Goal: Task Accomplishment & Management: Manage account settings

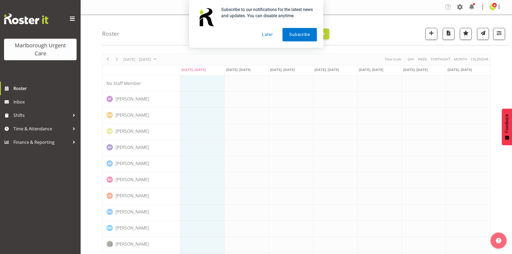
click at [270, 34] on button "Later" at bounding box center [267, 34] width 24 height 13
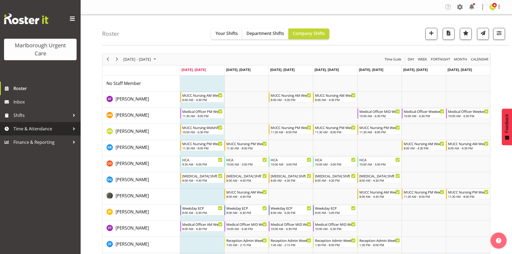
click at [46, 128] on span "Time & Attendance" at bounding box center [41, 129] width 56 height 8
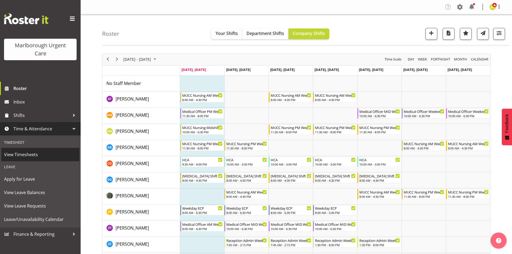
click at [41, 154] on span "View Timesheets" at bounding box center [40, 154] width 73 height 8
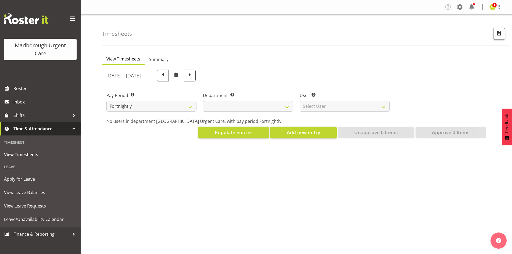
select select
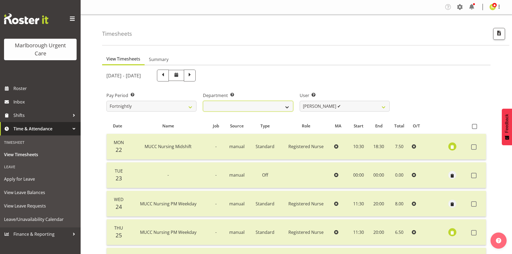
click at [270, 104] on select "Marlborough Urgent Care" at bounding box center [248, 106] width 90 height 11
click at [287, 104] on select "Marlborough Urgent Care" at bounding box center [248, 106] width 90 height 11
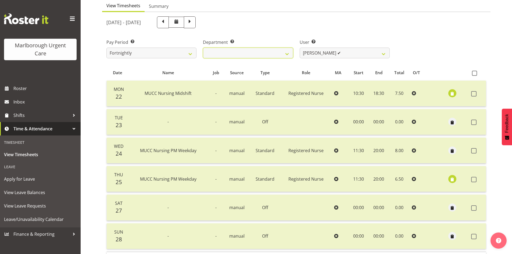
scroll to position [54, 0]
click at [354, 53] on select "Agnes Tyson ✔ Alysia Newman-Woods ✔ Andrew Brooks ✔ Cordelia Davies ✔ Gloria Va…" at bounding box center [344, 52] width 90 height 11
select select "11822"
click at [299, 47] on select "Agnes Tyson ✔ Alysia Newman-Woods ✔ Andrew Brooks ✔ Cordelia Davies ✔ Gloria Va…" at bounding box center [344, 52] width 90 height 11
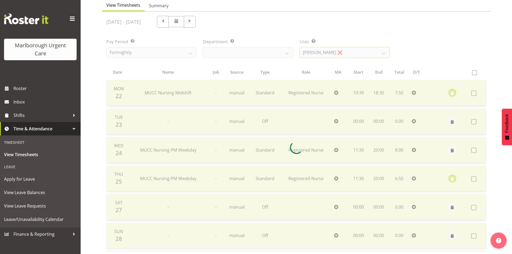
scroll to position [15, 0]
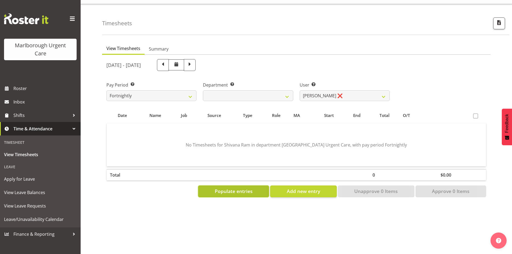
click at [241, 187] on span "Populate entries" at bounding box center [234, 190] width 38 height 7
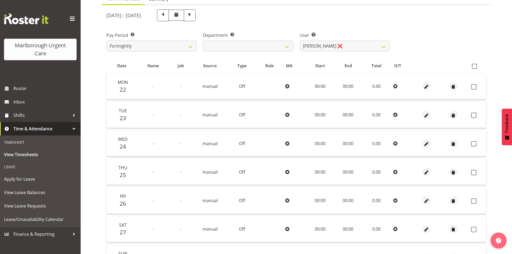
scroll to position [12, 0]
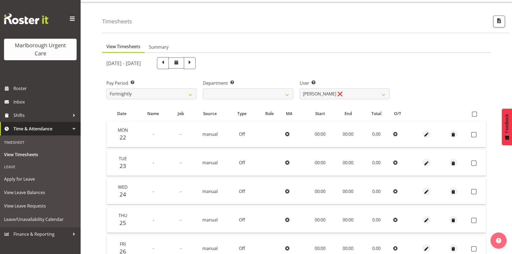
click at [474, 111] on th at bounding box center [477, 114] width 17 height 10
click at [475, 115] on span at bounding box center [474, 113] width 5 height 5
click at [475, 115] on input "checkbox" at bounding box center [473, 113] width 3 height 3
checkbox input "true"
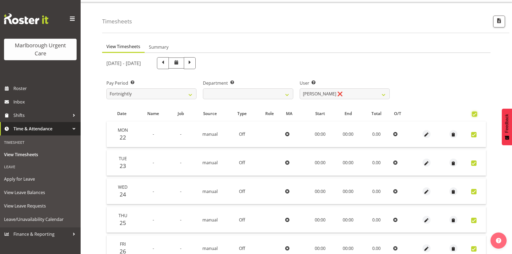
checkbox input "true"
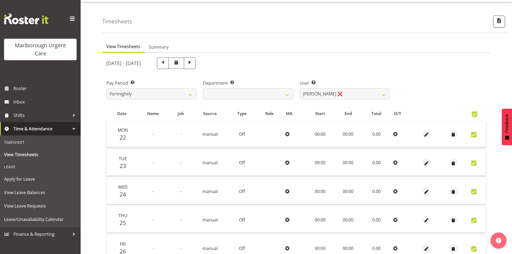
checkbox input "true"
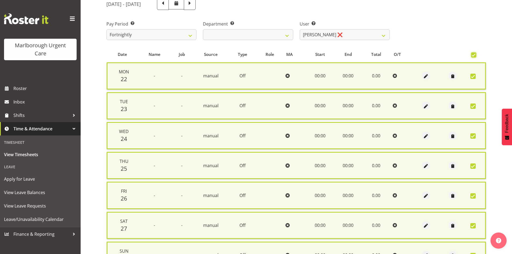
scroll to position [129, 0]
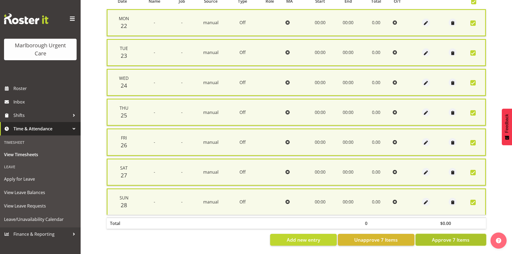
click at [450, 236] on span "Approve 7 Items" at bounding box center [451, 239] width 38 height 7
checkbox input "false"
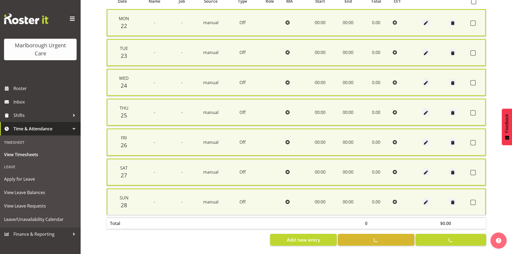
checkbox input "false"
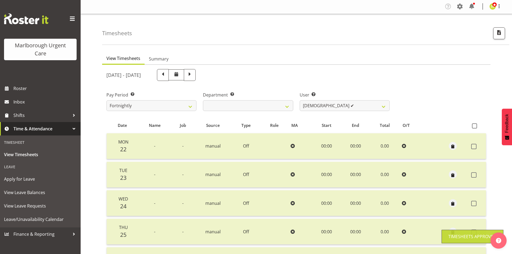
scroll to position [0, 0]
click at [193, 74] on span at bounding box center [189, 74] width 7 height 7
select select
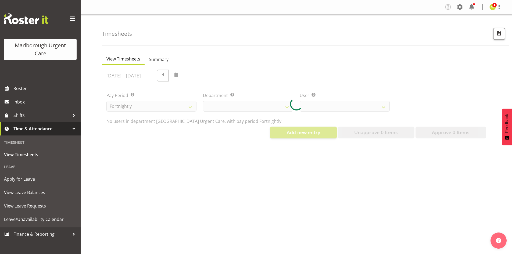
select select "11822"
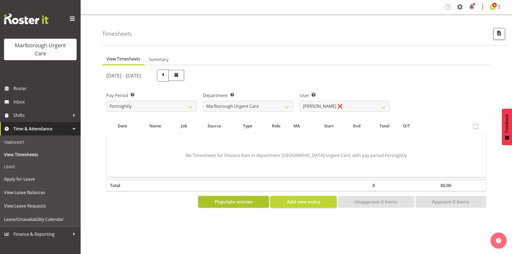
click at [226, 203] on span "Populate entries" at bounding box center [234, 201] width 38 height 7
click at [248, 200] on span "Populate entries" at bounding box center [234, 201] width 38 height 7
click at [474, 126] on span at bounding box center [475, 126] width 5 height 5
click at [248, 200] on span "Populate entries" at bounding box center [234, 201] width 38 height 7
click at [169, 79] on span at bounding box center [163, 76] width 12 height 12
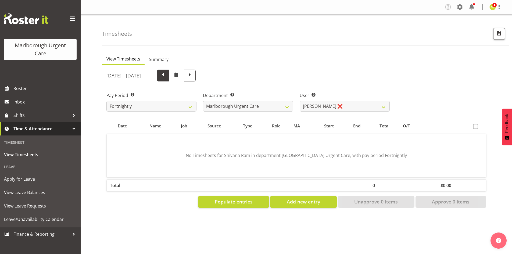
select select
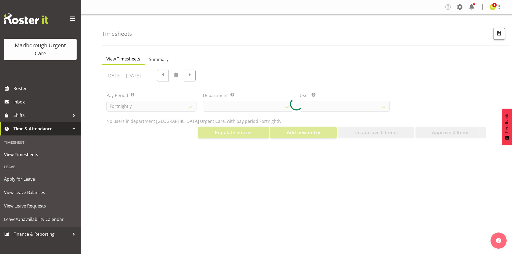
select select "11822"
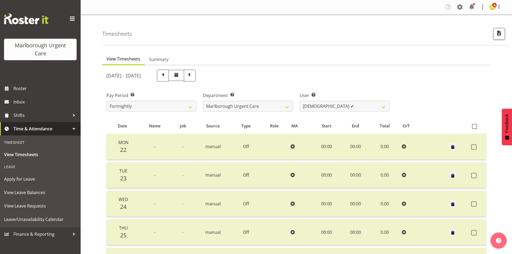
click at [166, 76] on span at bounding box center [162, 74] width 7 height 7
select select
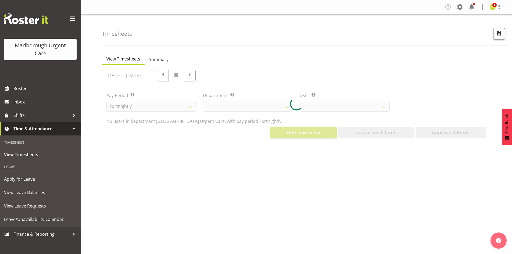
select select "11822"
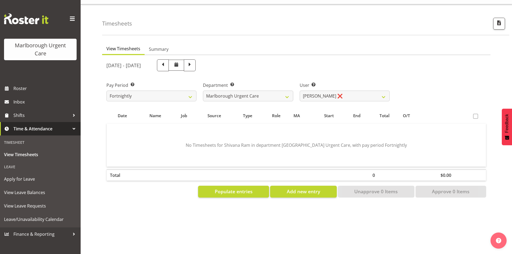
scroll to position [15, 0]
click at [238, 188] on span "Populate entries" at bounding box center [234, 190] width 38 height 7
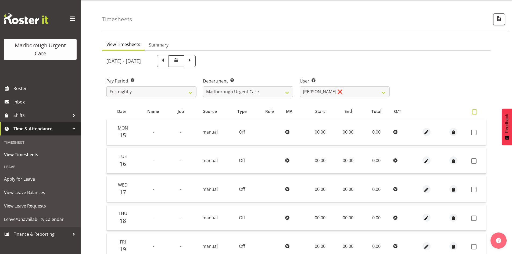
click at [474, 114] on span at bounding box center [474, 111] width 5 height 5
click at [474, 114] on input "checkbox" at bounding box center [473, 111] width 3 height 3
checkbox input "true"
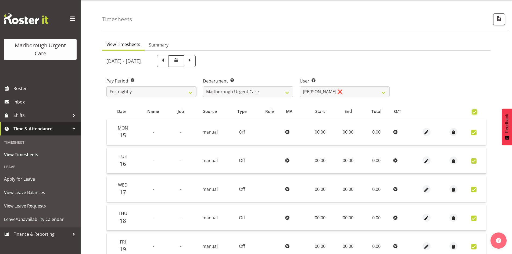
checkbox input "true"
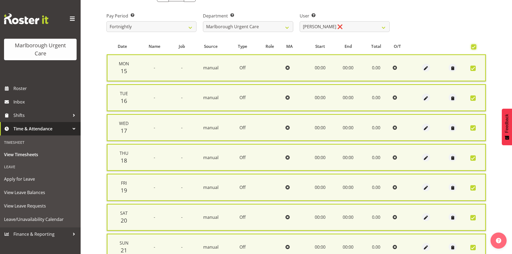
scroll to position [129, 0]
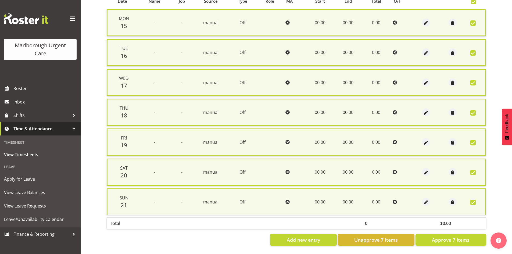
click at [454, 242] on section "September 15th - September 21st 2025 Pay Period Select which pay period you wou…" at bounding box center [296, 95] width 388 height 309
click at [451, 236] on span "Approve 7 Items" at bounding box center [451, 239] width 38 height 7
checkbox input "false"
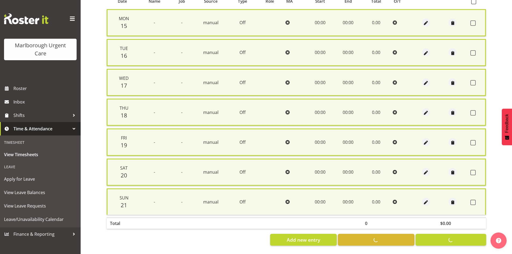
checkbox input "false"
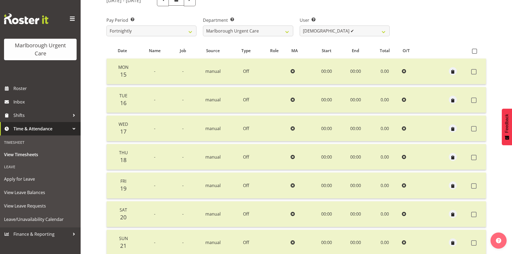
scroll to position [0, 0]
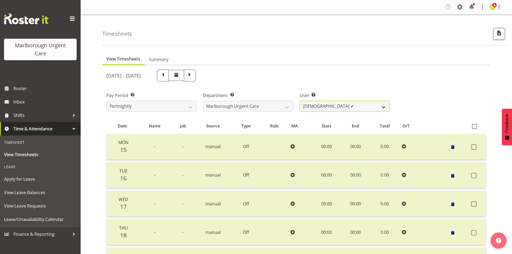
click at [315, 108] on select "Agnes Tyson ✔ Alysia Newman-Woods ✔ Andrew Brooks ✔ Cordelia Davies ✔ Gloria Va…" at bounding box center [344, 106] width 90 height 11
click at [294, 75] on div "September 15th - September 21st 2025" at bounding box center [247, 76] width 283 height 12
click at [159, 107] on select "Fortnightly MPHO - Haemodialysis Contractors MUCC MUCC Casuals MPHO Admin - nev…" at bounding box center [151, 106] width 90 height 11
click at [284, 81] on div "September 15th - September 21st 2025" at bounding box center [247, 76] width 283 height 12
click at [175, 105] on select "Fortnightly MPHO - Haemodialysis Contractors MUCC MUCC Casuals MPHO Admin - nev…" at bounding box center [151, 106] width 90 height 11
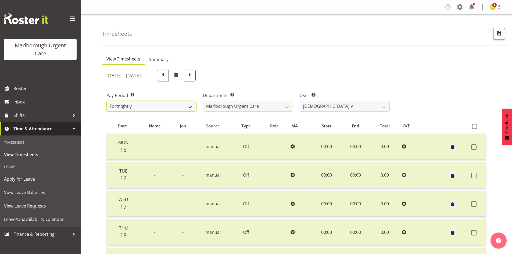
click at [185, 106] on select "Fortnightly MPHO - Haemodialysis Contractors MUCC MUCC Casuals MPHO Admin - nev…" at bounding box center [151, 106] width 90 height 11
click at [130, 102] on select "Fortnightly MPHO - Haemodialysis Contractors MUCC MUCC Casuals MPHO Admin - nev…" at bounding box center [151, 106] width 90 height 11
select select "192"
click at [106, 101] on select "Fortnightly MPHO - Haemodialysis Contractors MUCC MUCC Casuals MPHO Admin - nev…" at bounding box center [151, 106] width 90 height 11
select select
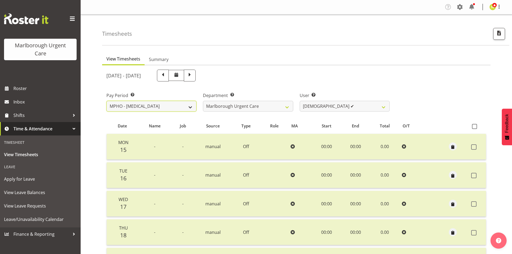
select select
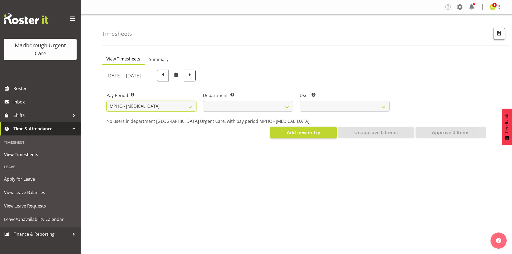
select select
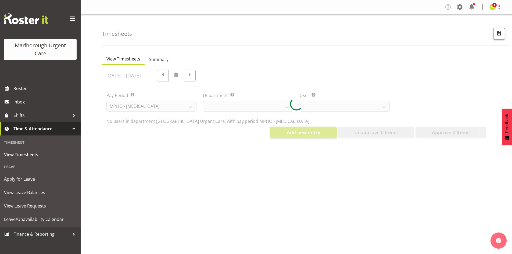
select select
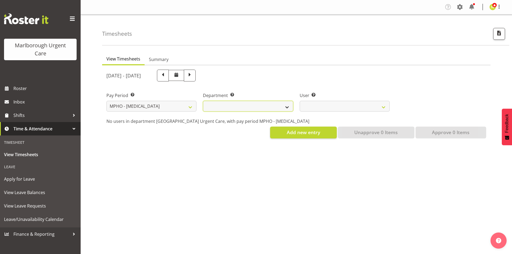
click at [264, 106] on select "[MEDICAL_DATA] [MEDICAL_DATA] Unit" at bounding box center [248, 106] width 90 height 11
select select "926"
click at [203, 101] on select "[MEDICAL_DATA] [MEDICAL_DATA] Unit" at bounding box center [248, 106] width 90 height 11
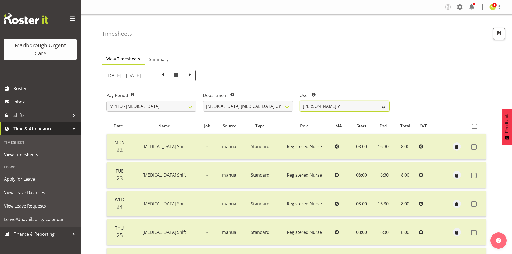
click at [330, 106] on select "Deo Garingalao ✔ Jane Macfarlane ❌" at bounding box center [344, 106] width 90 height 11
click at [156, 111] on select "Fortnightly MPHO - Haemodialysis Contractors MUCC MUCC Casuals MPHO Admin - nev…" at bounding box center [151, 106] width 90 height 11
select select "193"
click at [106, 101] on select "Fortnightly MPHO - Haemodialysis Contractors MUCC MUCC Casuals MPHO Admin - nev…" at bounding box center [151, 106] width 90 height 11
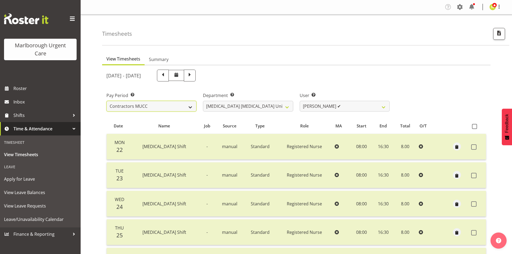
select select
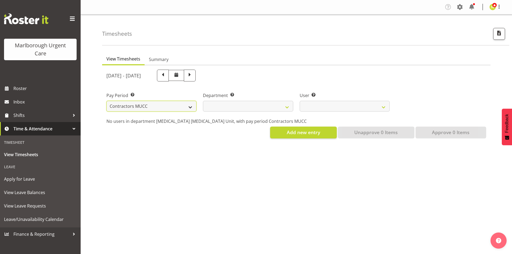
select select
click at [0, 0] on div at bounding box center [0, 0] width 0 height 0
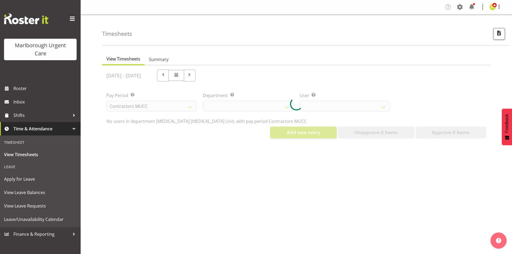
select select
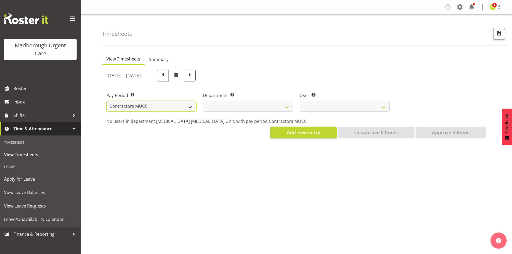
click at [140, 107] on select "Fortnightly MPHO - Haemodialysis Contractors MUCC MUCC Casuals MPHO Admin - nev…" at bounding box center [151, 106] width 90 height 11
select select "194"
click at [106, 101] on select "Fortnightly MPHO - Haemodialysis Contractors MUCC MUCC Casuals MPHO Admin - nev…" at bounding box center [151, 106] width 90 height 11
select select
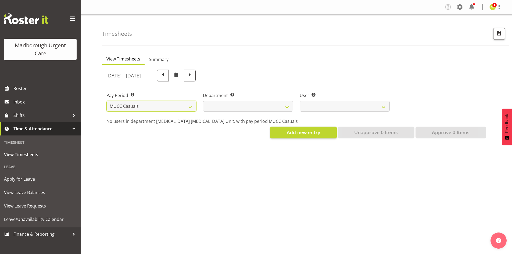
select select
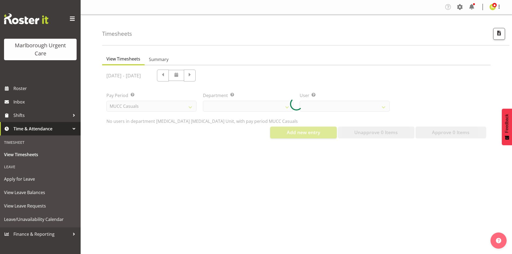
select select
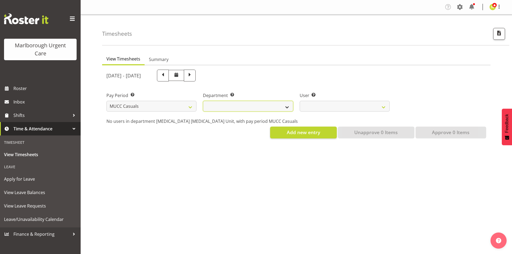
click at [262, 103] on select "Marlborough Urgent Care" at bounding box center [248, 106] width 90 height 11
select select "925"
click at [203, 101] on select "Marlborough Urgent Care" at bounding box center [248, 106] width 90 height 11
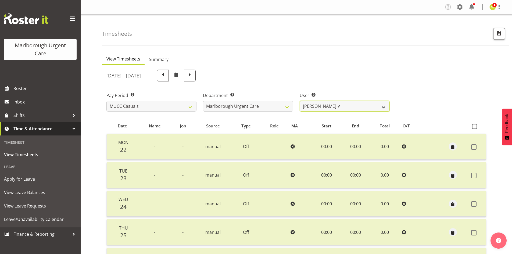
click at [317, 107] on select "Beata Danielek ✔ Hayley Keown ✔ Kirsten Tucker ❌ Luqman Mohd Jani ✔ Marisa Hoog…" at bounding box center [344, 106] width 90 height 11
drag, startPoint x: 319, startPoint y: 94, endPoint x: 303, endPoint y: 92, distance: 16.8
click at [319, 94] on label "User Select user. Note: This is filtered down by the previous two drop-down ite…" at bounding box center [344, 95] width 90 height 6
click at [143, 102] on select "Fortnightly MPHO - Haemodialysis Contractors MUCC MUCC Casuals MPHO Admin - nev…" at bounding box center [151, 106] width 90 height 11
click at [155, 94] on label "Pay Period Select which pay period you would like to view." at bounding box center [151, 95] width 90 height 6
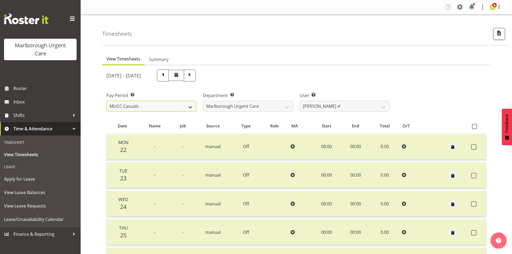
click at [147, 107] on select "Fortnightly MPHO - Haemodialysis Contractors MUCC MUCC Casuals MPHO Admin - nev…" at bounding box center [151, 106] width 90 height 11
select select "193"
click at [106, 101] on select "Fortnightly MPHO - Haemodialysis Contractors MUCC MUCC Casuals MPHO Admin - nev…" at bounding box center [151, 106] width 90 height 11
select select
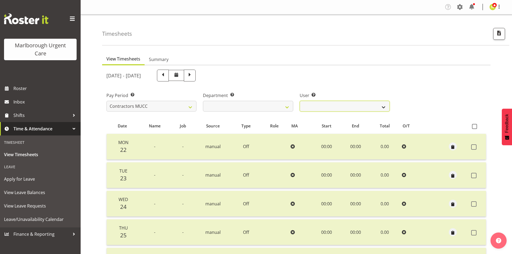
click at [319, 109] on select "Alexandra Madigan ❌ Emily Marfell ❌ Tomi Moore ❌" at bounding box center [344, 106] width 90 height 11
click at [299, 101] on select "Alexandra Madigan ❌ Emily Marfell ❌ Tomi Moore ❌" at bounding box center [344, 106] width 90 height 11
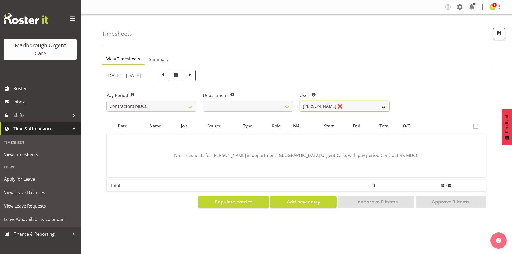
click at [341, 104] on select "Alexandra Madigan ❌ Emily Marfell ❌ Tomi Moore ❌" at bounding box center [344, 106] width 90 height 11
click at [299, 101] on select "Alexandra Madigan ❌ Emily Marfell ❌ Tomi Moore ❌" at bounding box center [344, 106] width 90 height 11
click at [340, 107] on select "Alexandra Madigan ❌ Emily Marfell ❌ Tomi Moore ❌" at bounding box center [344, 106] width 90 height 11
select select "11878"
click at [299, 101] on select "Alexandra Madigan ❌ Emily Marfell ❌ Tomi Moore ❌" at bounding box center [344, 106] width 90 height 11
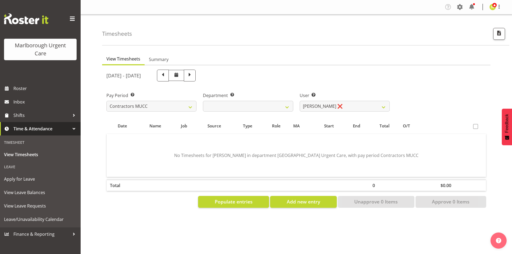
click at [326, 90] on div "User Select user. Note: This is filtered down by the previous two drop-down ite…" at bounding box center [344, 100] width 96 height 30
click at [185, 105] on select "Fortnightly MPHO - Haemodialysis Contractors MUCC MUCC Casuals MPHO Admin - nev…" at bounding box center [151, 106] width 90 height 11
drag, startPoint x: 291, startPoint y: 77, endPoint x: 274, endPoint y: 83, distance: 18.2
click at [291, 77] on div "September 22nd - September 28th 2025" at bounding box center [247, 76] width 283 height 12
click at [175, 107] on select "Fortnightly MPHO - Haemodialysis Contractors MUCC MUCC Casuals MPHO Admin - nev…" at bounding box center [151, 106] width 90 height 11
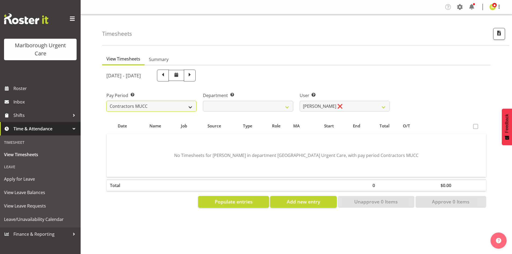
select select "188"
click at [106, 101] on select "Fortnightly MPHO - Haemodialysis Contractors MUCC MUCC Casuals MPHO Admin - nev…" at bounding box center [151, 106] width 90 height 11
select select
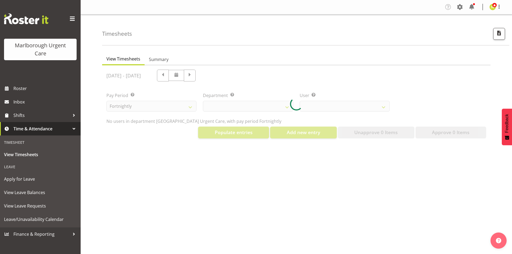
click at [317, 104] on div at bounding box center [296, 103] width 388 height 77
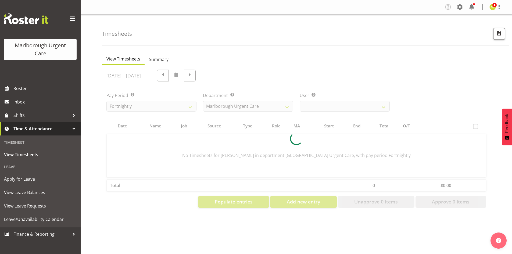
select select
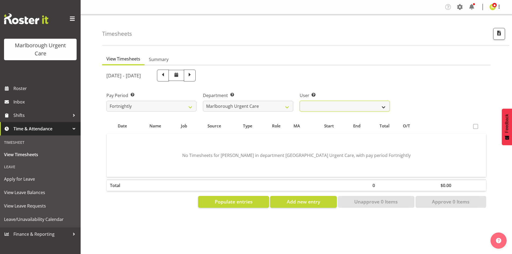
click at [319, 107] on select "Agnes Tyson ✔ Alysia Newman-Woods ✔ Andrew Brooks ✔ Cordelia Davies ✔ Gloria Va…" at bounding box center [344, 106] width 90 height 11
click at [326, 85] on div "User Select user. Note: This is filtered down by the previous two drop-down ite…" at bounding box center [344, 100] width 96 height 30
click at [161, 102] on select "Fortnightly MPHO - Haemodialysis Contractors MUCC MUCC Casuals MPHO Admin - nev…" at bounding box center [151, 106] width 90 height 11
select select "193"
click at [106, 101] on select "Fortnightly MPHO - Haemodialysis Contractors MUCC MUCC Casuals MPHO Admin - nev…" at bounding box center [151, 106] width 90 height 11
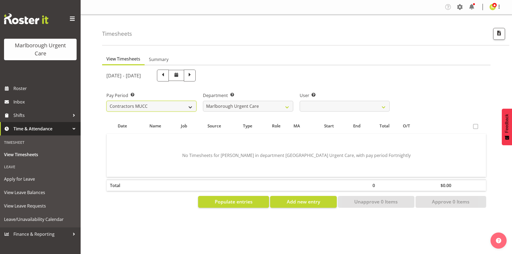
select select "11878"
click at [318, 106] on select "Alexandra Madigan ❌ Emily Marfell ❌ Tomi Moore ❌" at bounding box center [344, 106] width 90 height 11
select select
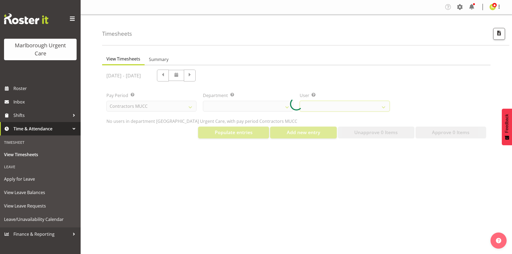
select select "11878"
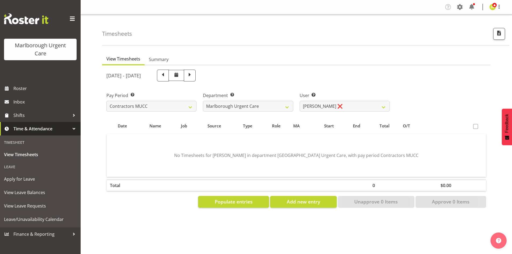
click at [338, 90] on div "User Select user. Note: This is filtered down by the previous two drop-down ite…" at bounding box center [344, 100] width 96 height 30
drag, startPoint x: 107, startPoint y: 107, endPoint x: 110, endPoint y: 105, distance: 3.1
click at [110, 106] on select "Fortnightly MPHO - Haemodialysis Contractors MUCC MUCC Casuals MPHO Admin - nev…" at bounding box center [151, 106] width 90 height 11
click at [160, 109] on select "Fortnightly MPHO - Haemodialysis Contractors MUCC MUCC Casuals MPHO Admin - nev…" at bounding box center [151, 106] width 90 height 11
click at [172, 93] on label "Pay Period Select which pay period you would like to view." at bounding box center [151, 95] width 90 height 6
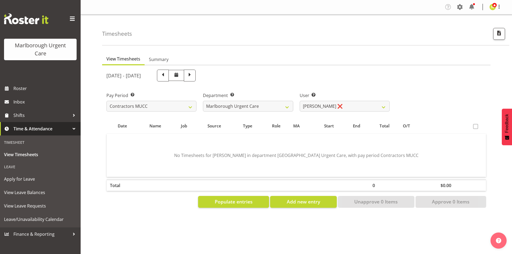
click at [178, 92] on label "Pay Period Select which pay period you would like to view." at bounding box center [151, 95] width 90 height 6
click at [45, 91] on span "Roster" at bounding box center [45, 88] width 64 height 8
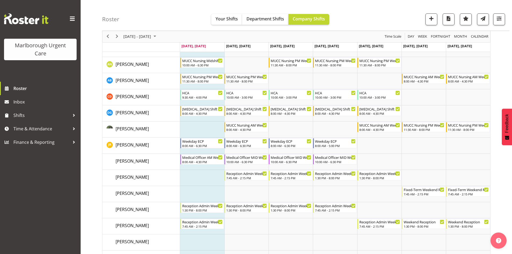
scroll to position [81, 0]
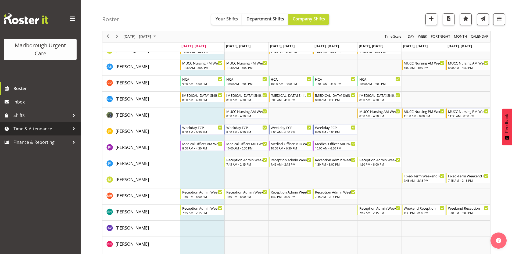
click at [43, 123] on link "Time & Attendance" at bounding box center [40, 128] width 81 height 13
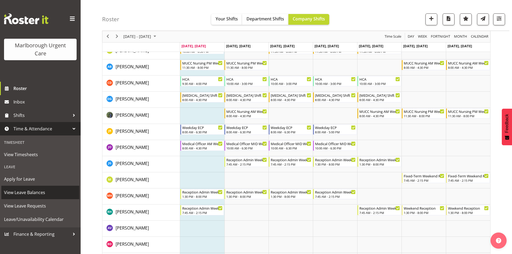
click at [37, 192] on span "View Leave Balances" at bounding box center [40, 192] width 73 height 8
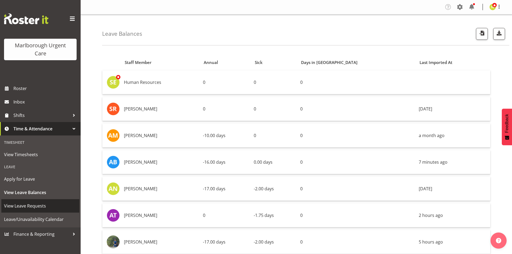
click at [27, 205] on span "View Leave Requests" at bounding box center [40, 206] width 73 height 8
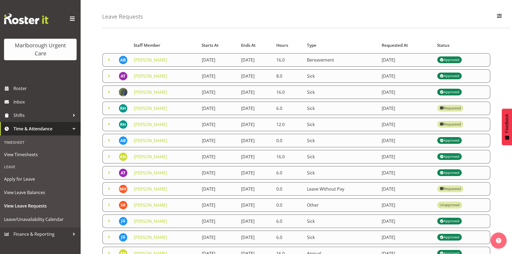
scroll to position [27, 0]
